Goal: Task Accomplishment & Management: Use online tool/utility

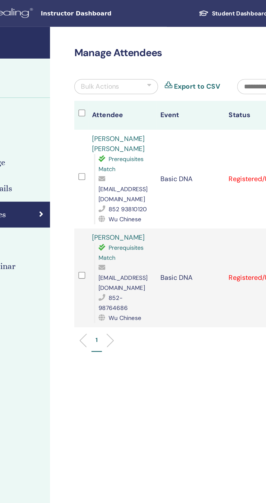
click at [135, 57] on div "Bulk Actions" at bounding box center [141, 56] width 25 height 7
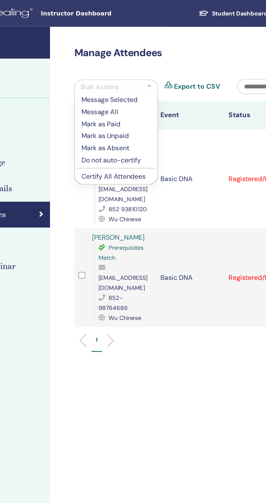
click at [132, 113] on p "Certify All Attendees" at bounding box center [151, 115] width 45 height 6
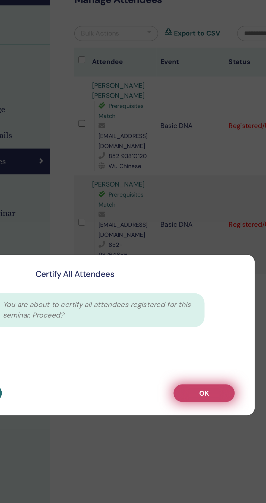
click at [228, 295] on button "OK" at bounding box center [209, 289] width 40 height 11
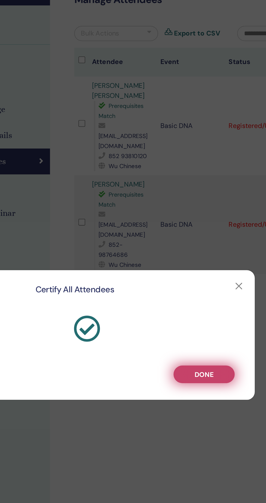
click at [215, 280] on span "Done" at bounding box center [208, 278] width 12 height 6
